Goal: Information Seeking & Learning: Check status

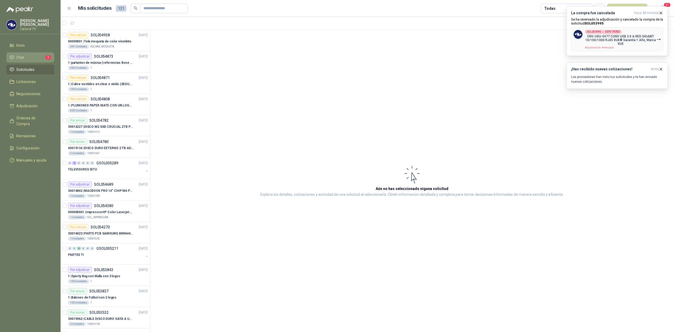
click at [34, 54] on li "Chat 1" at bounding box center [30, 57] width 42 height 6
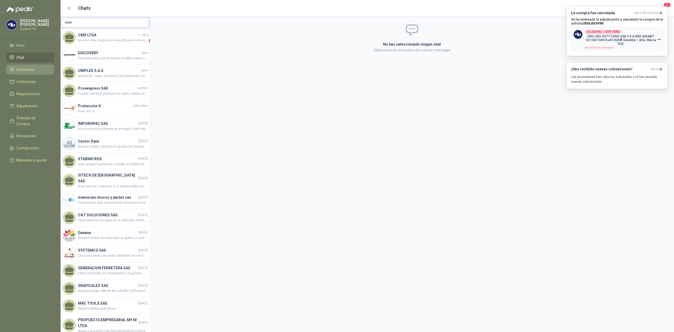
click at [21, 65] on link "Solicitudes" at bounding box center [30, 69] width 48 height 10
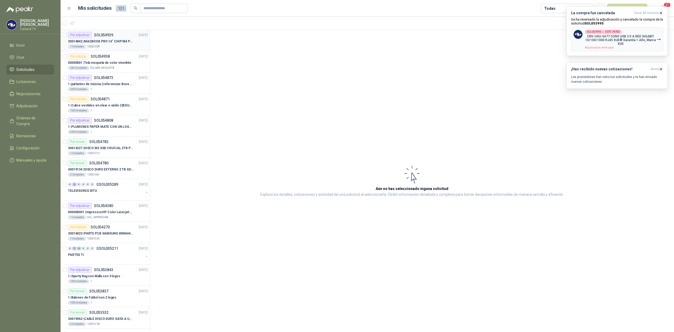
click at [99, 44] on p "30014842 | MACBOOK PRO 14" CHIP M4 PRO - MX2J3E/A" at bounding box center [101, 41] width 66 height 5
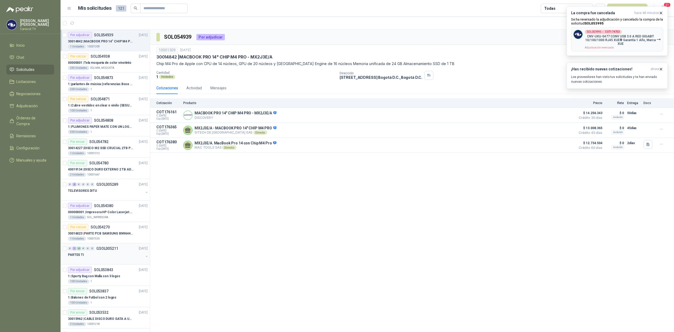
click at [106, 258] on div "PARTES TI" at bounding box center [106, 254] width 76 height 6
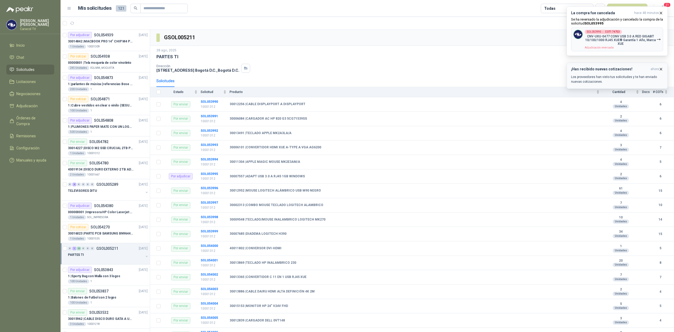
click at [661, 68] on icon "button" at bounding box center [660, 69] width 4 height 4
click at [662, 13] on icon "button" at bounding box center [660, 13] width 4 height 4
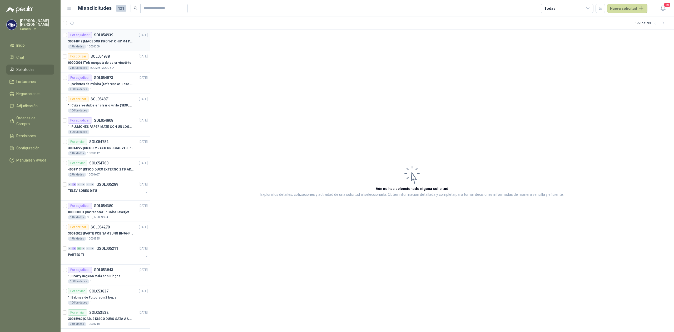
click at [108, 47] on div "1 Unidades 10001309" at bounding box center [108, 46] width 80 height 4
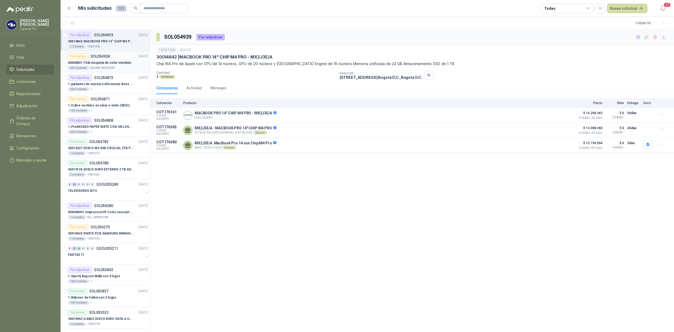
click at [107, 66] on p "EQLMM_MOQUETA" at bounding box center [102, 68] width 24 height 4
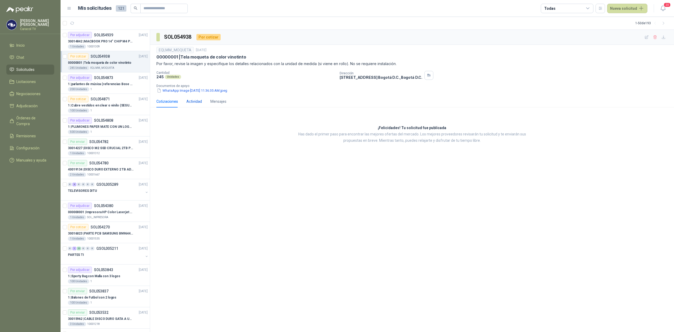
click at [200, 101] on div "Actividad" at bounding box center [194, 101] width 16 height 6
click at [113, 44] on div "30014842 | MACBOOK PRO 14" CHIP M4 PRO - MX2J3E/A" at bounding box center [108, 41] width 80 height 6
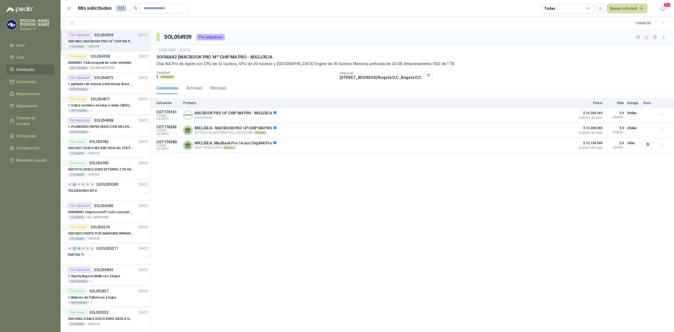
click at [86, 44] on div "30014842 | MACBOOK PRO 14" CHIP M4 PRO - MX2J3E/A 1 Unidades 10001309" at bounding box center [108, 43] width 80 height 11
drag, startPoint x: 285, startPoint y: 56, endPoint x: 157, endPoint y: 56, distance: 127.9
click at [157, 56] on div "30014842 | MACBOOK PRO 14" CHIP M4 PRO - MX2J3E/A" at bounding box center [411, 57] width 511 height 6
click at [107, 55] on p "SOL054938" at bounding box center [100, 56] width 19 height 4
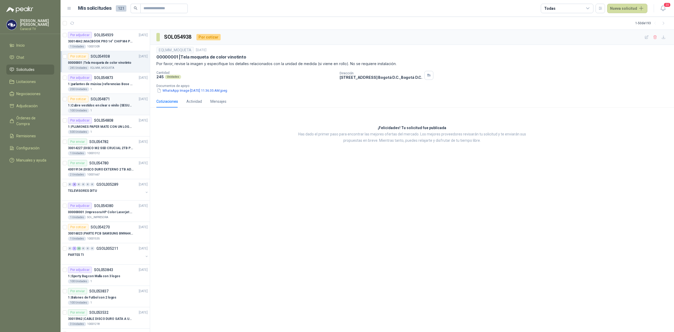
click at [102, 105] on p "1 | Cubre vestidos en clear o vinilo (SEGUN ESPECIFICACIONES DEL ADJUNTO)" at bounding box center [101, 105] width 66 height 5
